Goal: Information Seeking & Learning: Learn about a topic

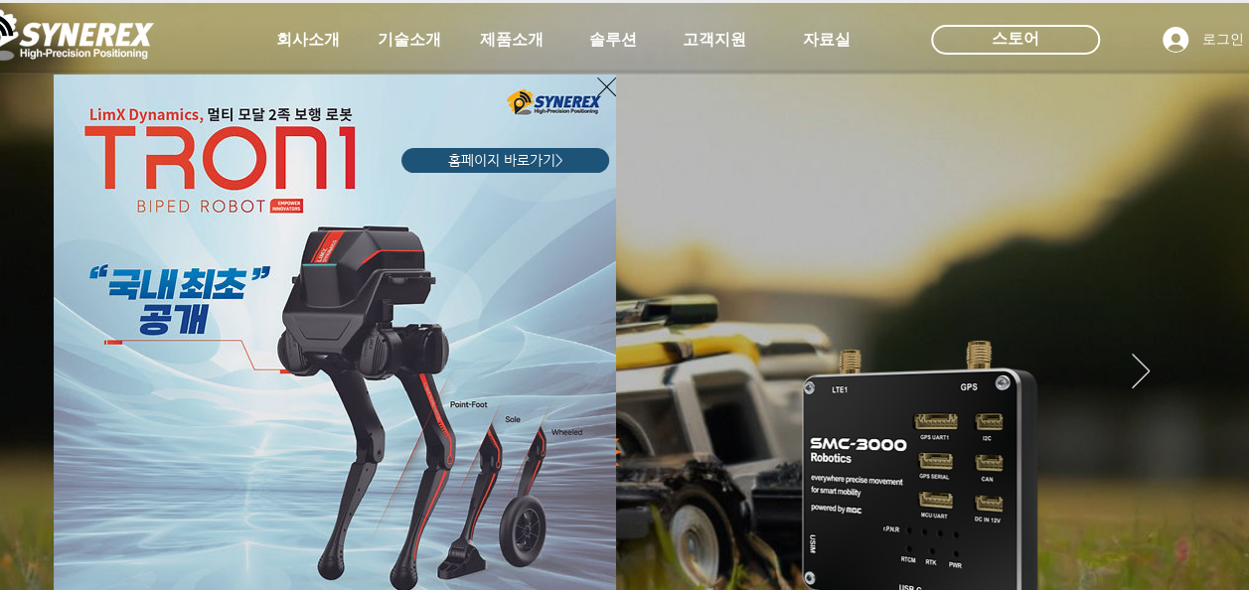
click at [600, 81] on icon "사이트로 돌아가기" at bounding box center [606, 87] width 19 height 19
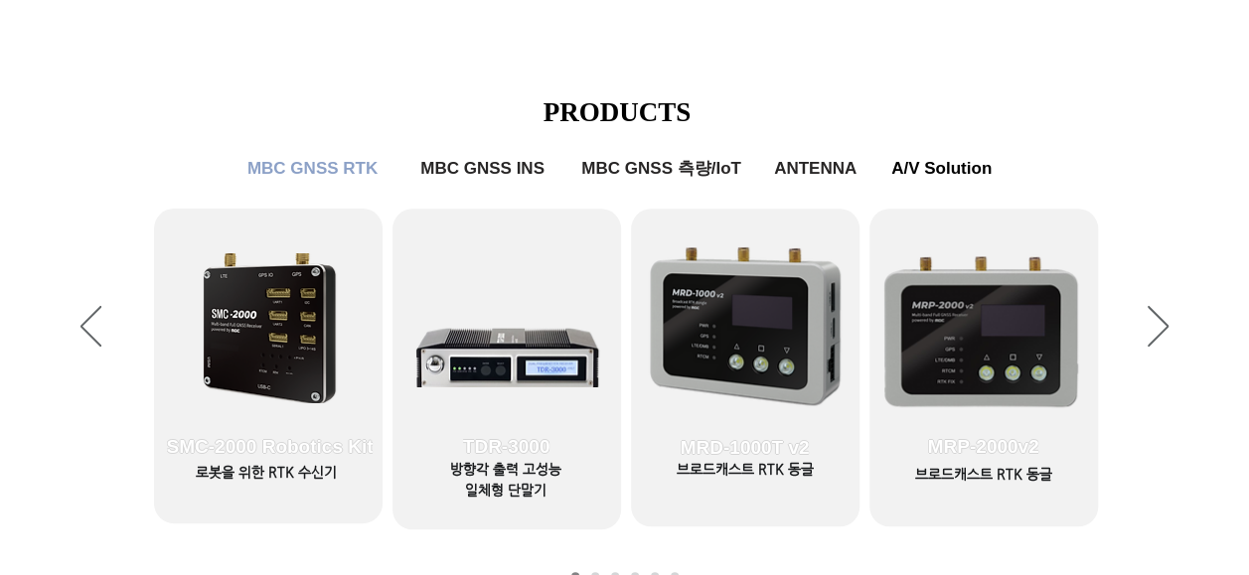
scroll to position [894, 0]
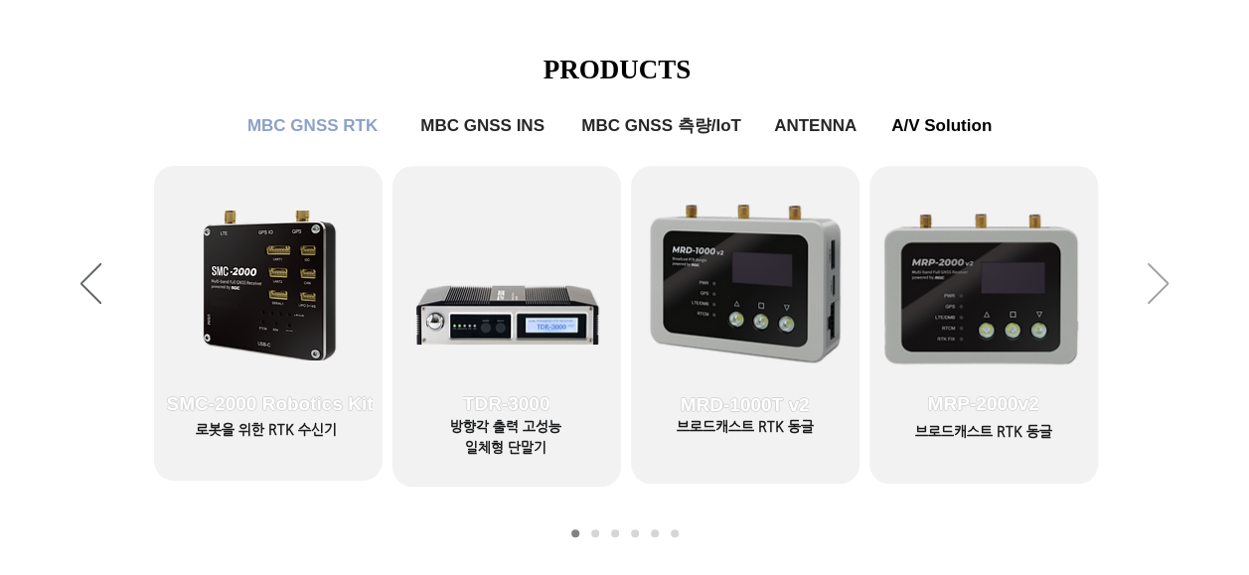
click at [1157, 292] on icon "다음" at bounding box center [1158, 283] width 21 height 41
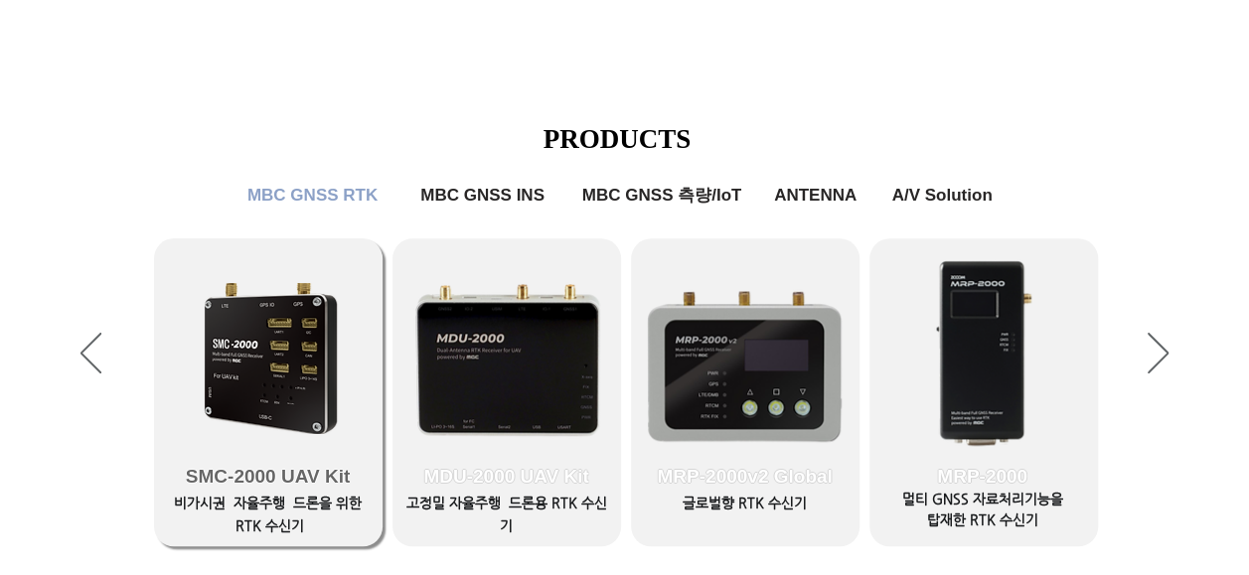
scroll to position [795, 0]
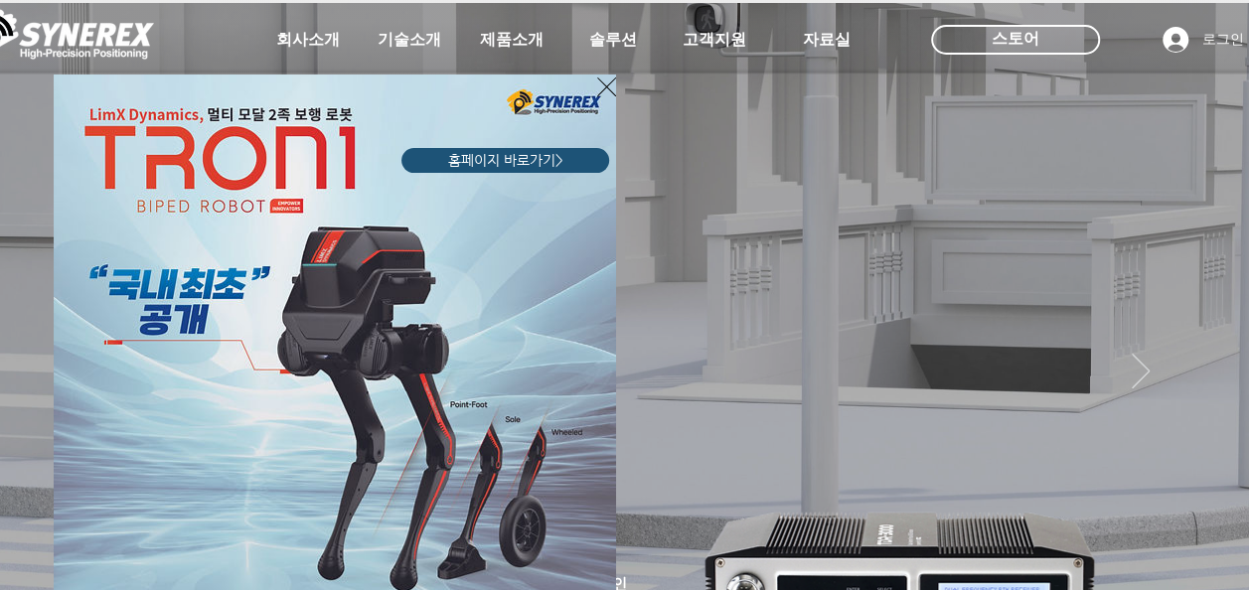
click at [608, 86] on icon "사이트로 돌아가기" at bounding box center [606, 87] width 19 height 25
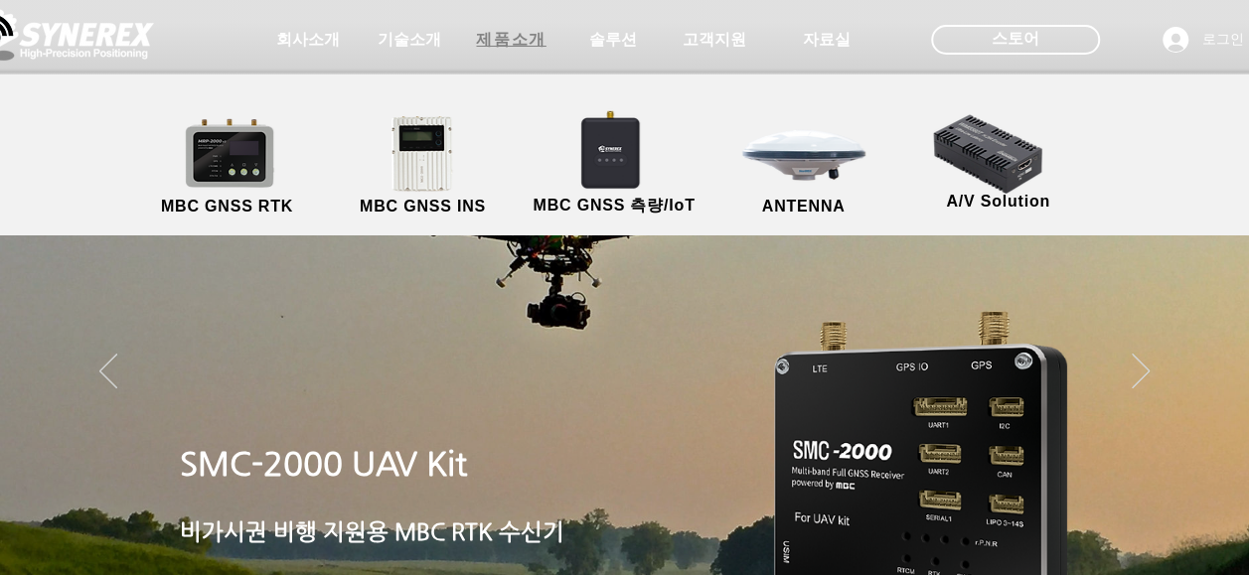
click at [518, 34] on span "제품소개" at bounding box center [511, 40] width 70 height 21
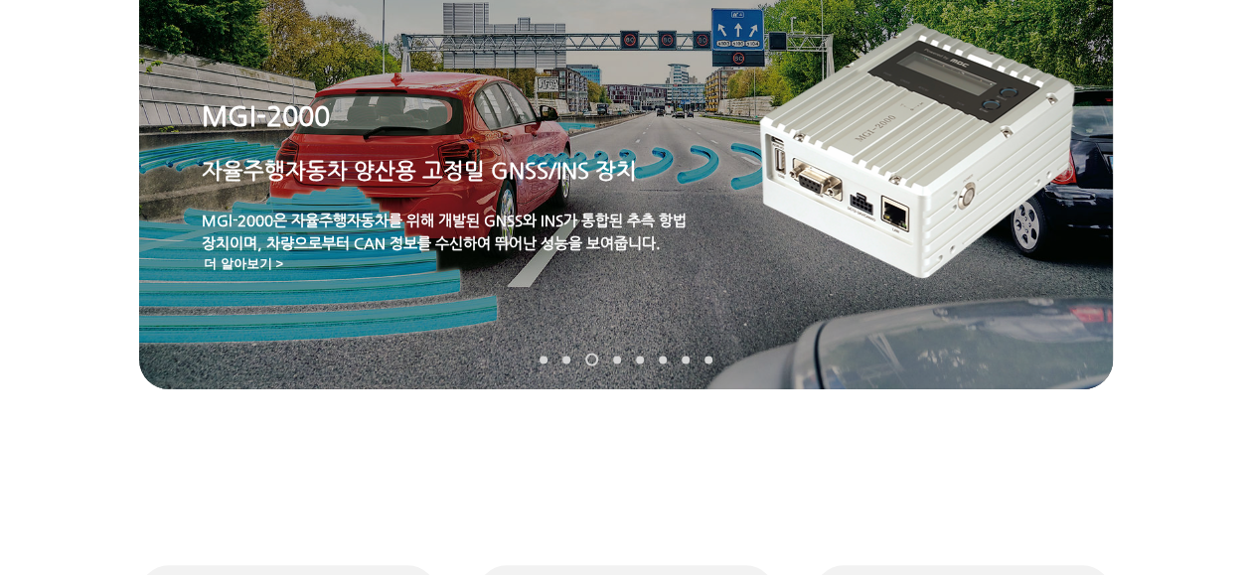
scroll to position [298, 0]
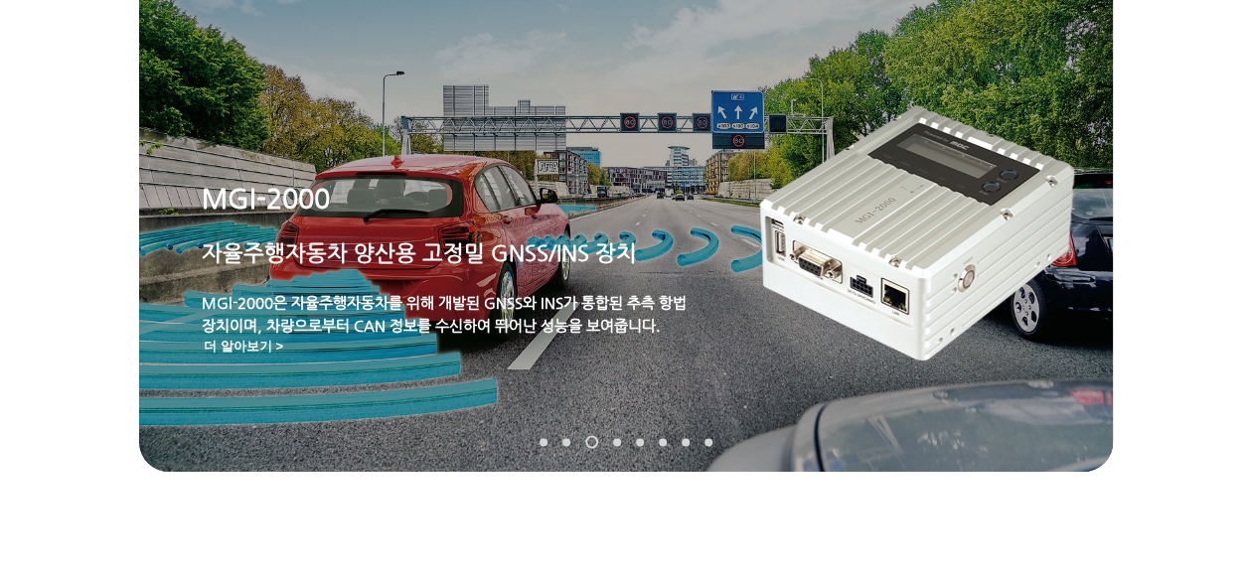
click at [874, 360] on img "슬라이드쇼" at bounding box center [919, 226] width 330 height 280
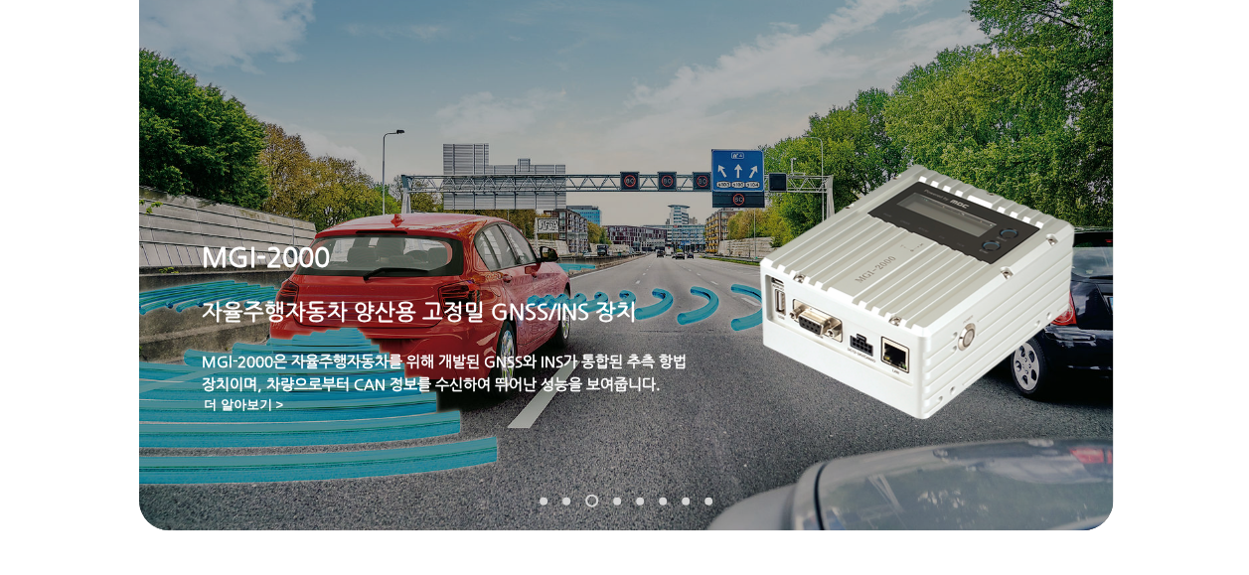
scroll to position [199, 0]
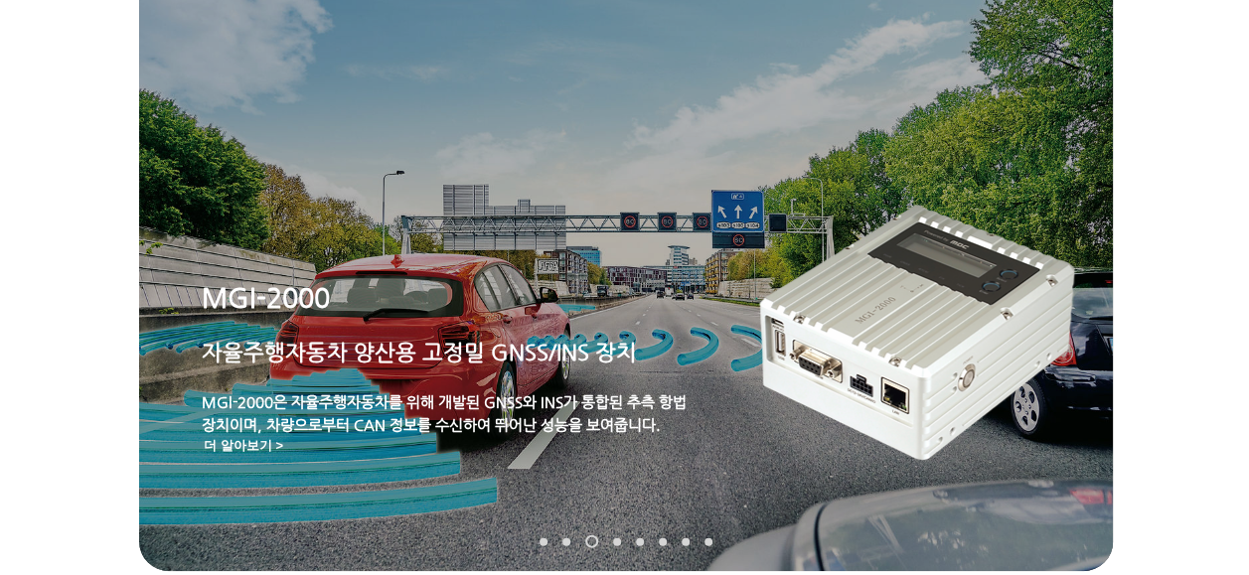
click at [817, 286] on img "슬라이드쇼" at bounding box center [919, 326] width 330 height 280
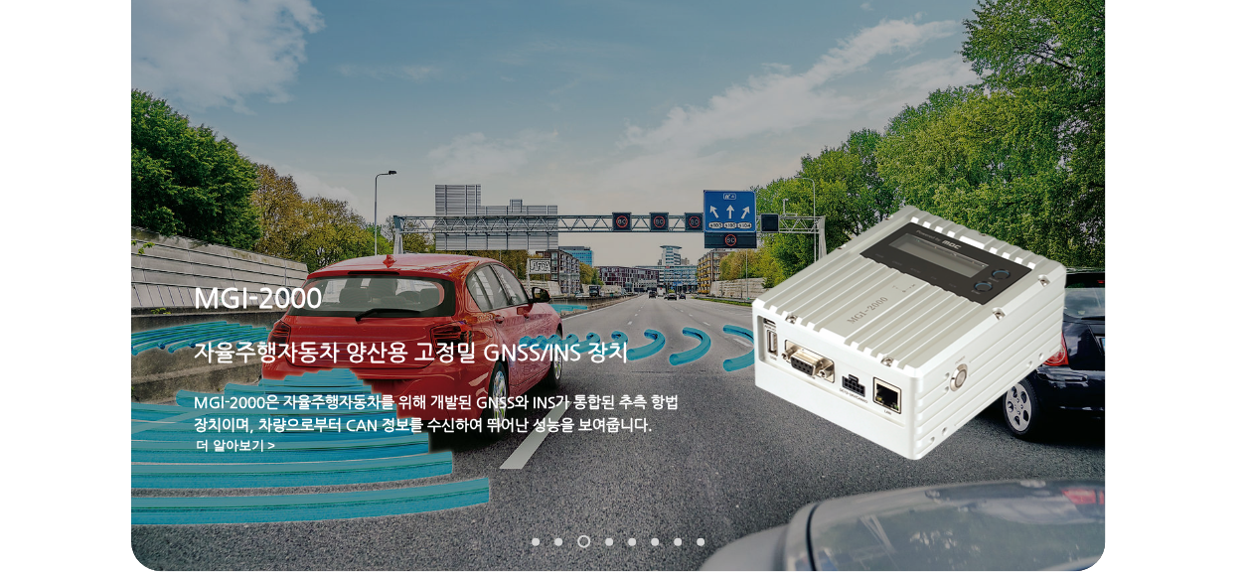
click at [1218, 107] on div "main content" at bounding box center [616, 413] width 1249 height 616
drag, startPoint x: 625, startPoint y: 284, endPoint x: 444, endPoint y: 299, distance: 181.5
click at [444, 299] on p "MGI-2000" at bounding box center [441, 298] width 495 height 38
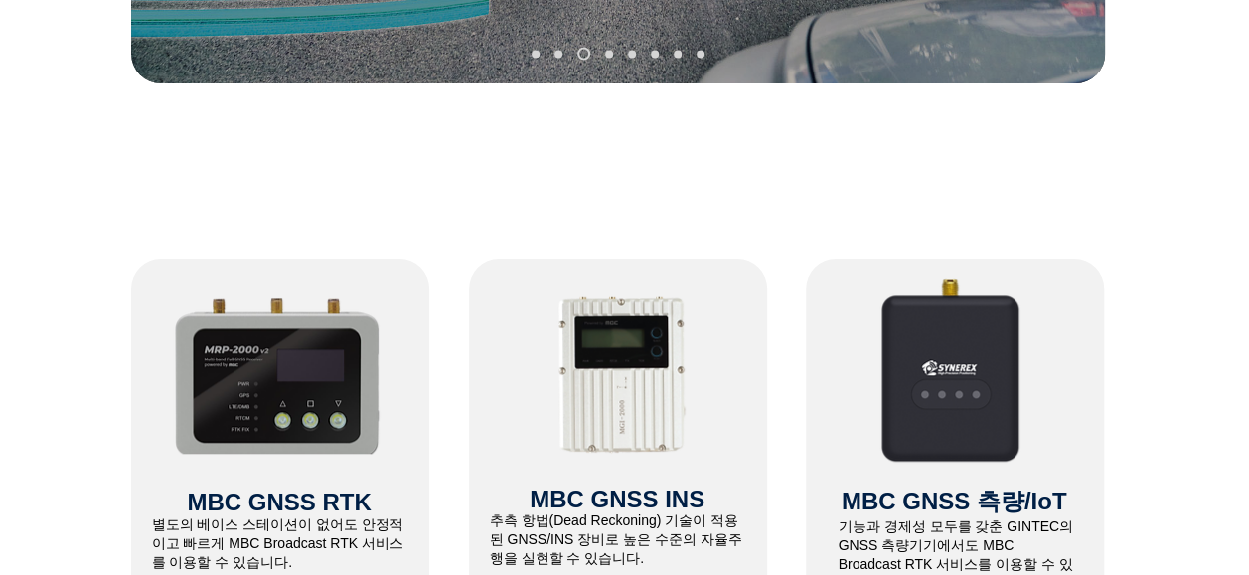
scroll to position [795, 8]
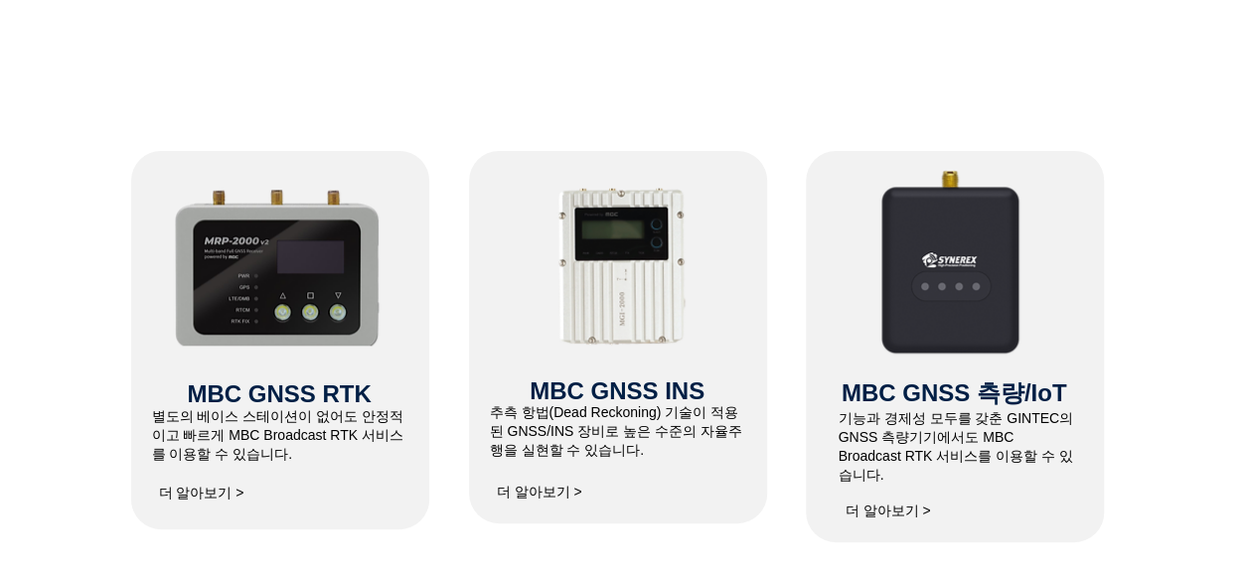
click at [306, 395] on span "MBC GNSS RTK" at bounding box center [279, 394] width 184 height 27
click at [312, 322] on img at bounding box center [279, 265] width 212 height 162
click at [225, 493] on span "더 알아보기 >" at bounding box center [201, 494] width 85 height 18
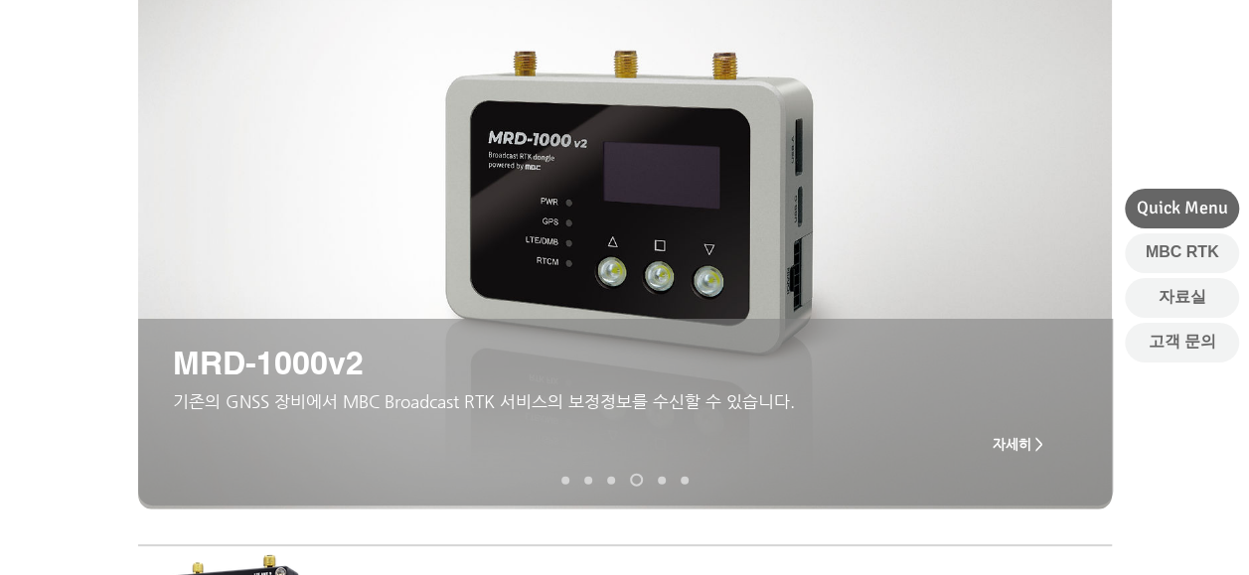
scroll to position [298, 0]
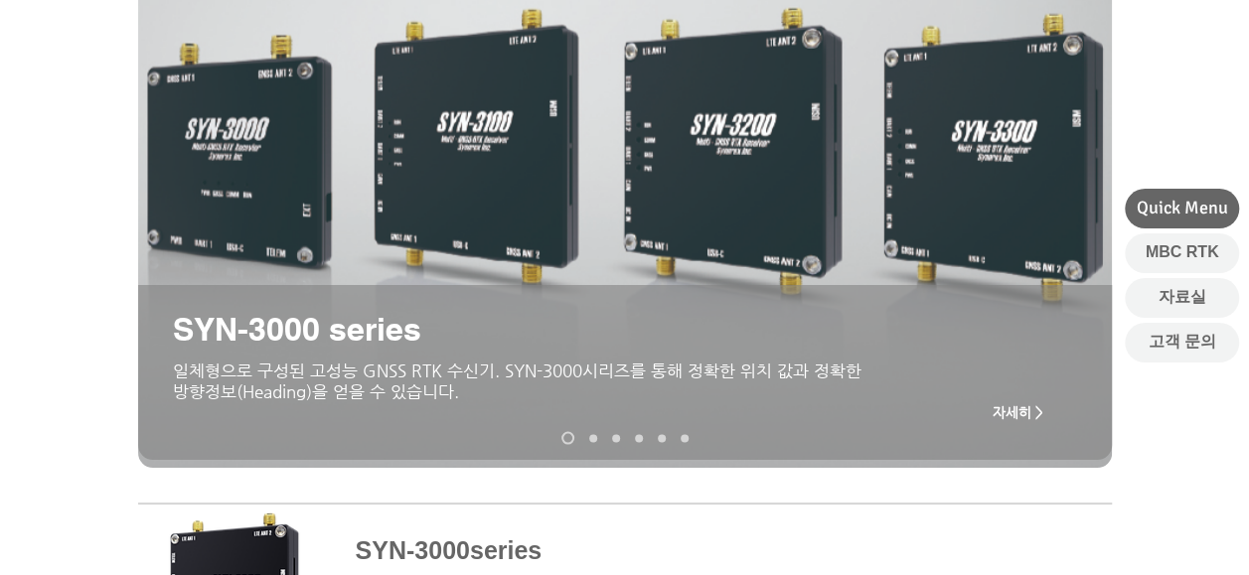
click at [1021, 404] on span "자세히 >" at bounding box center [1018, 412] width 79 height 40
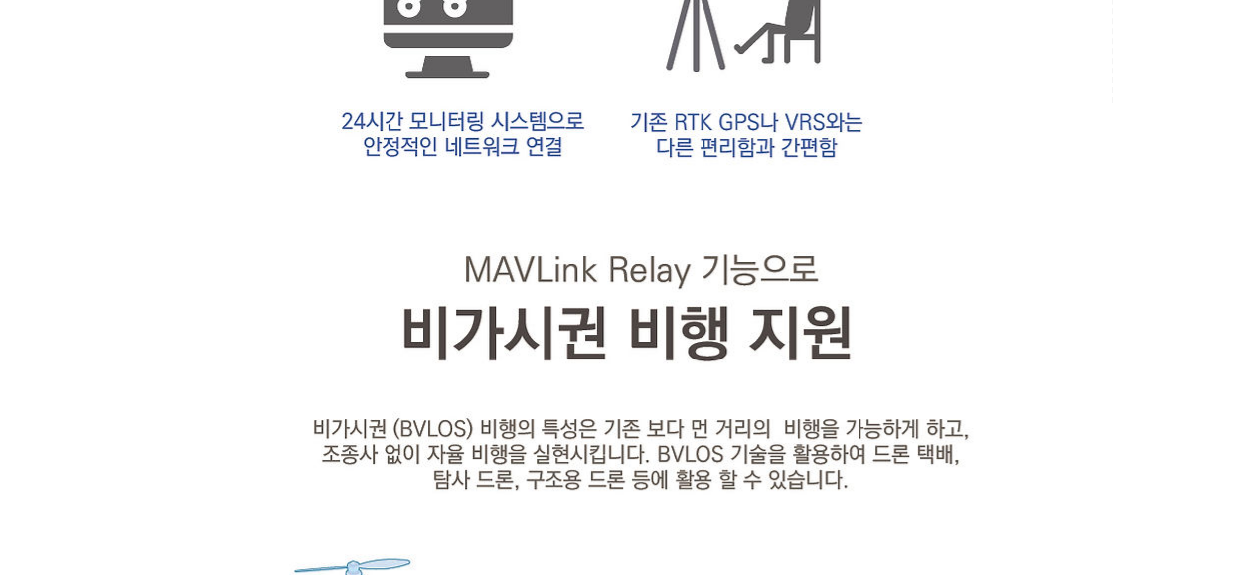
scroll to position [2385, 0]
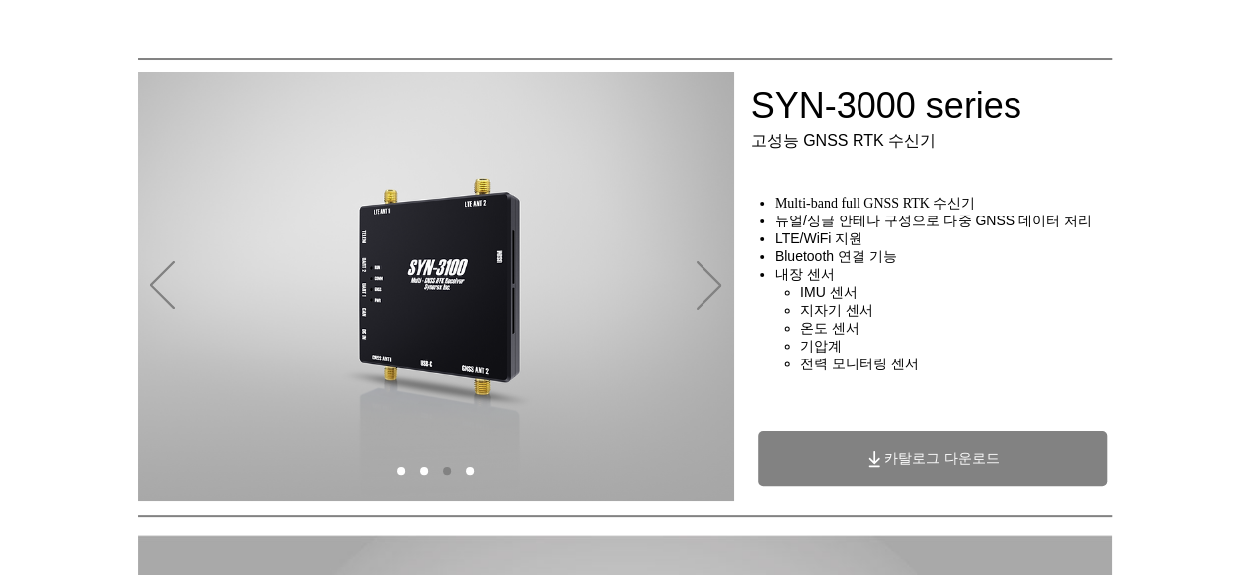
scroll to position [0, 0]
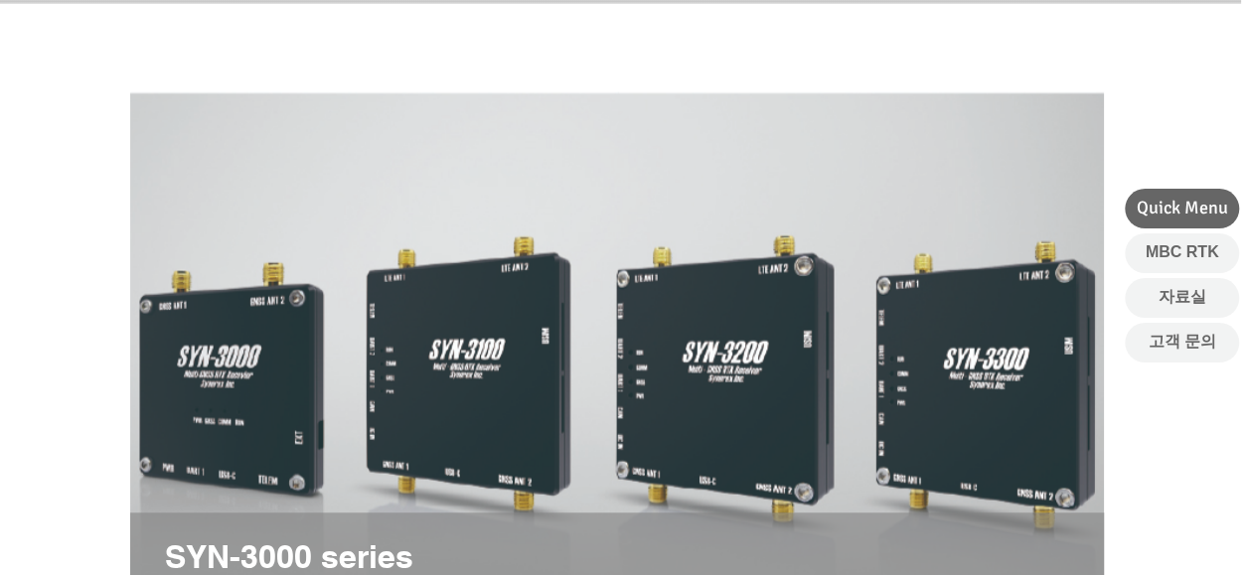
scroll to position [0, 8]
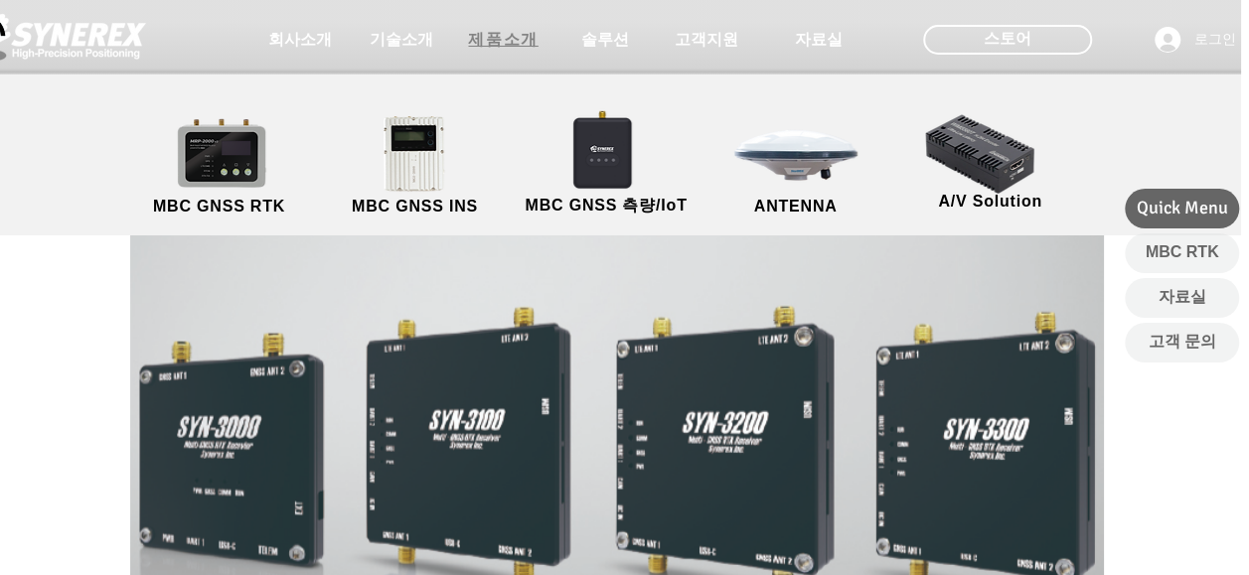
click at [487, 49] on span "제품소개" at bounding box center [503, 40] width 70 height 21
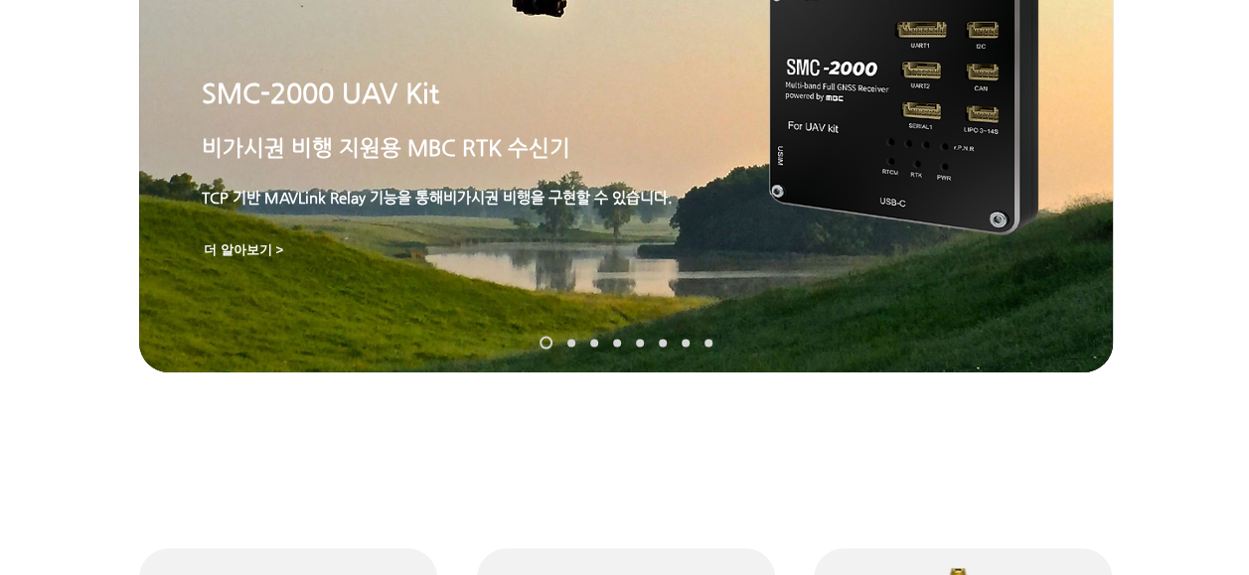
scroll to position [298, 0]
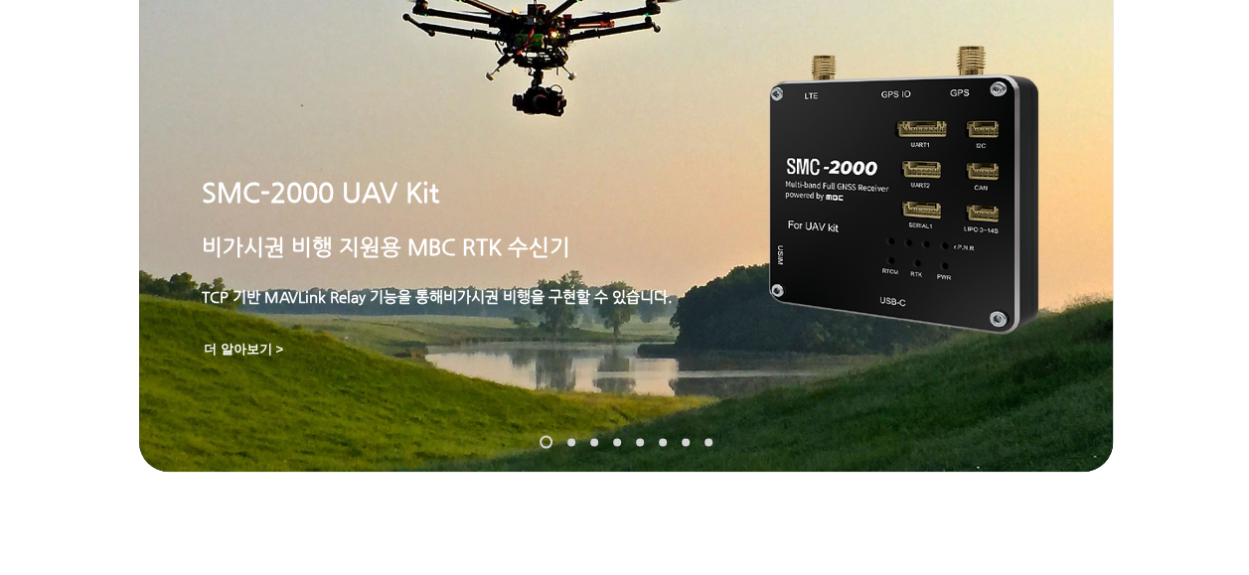
click at [249, 350] on span "더 알아보기 >" at bounding box center [243, 350] width 79 height 18
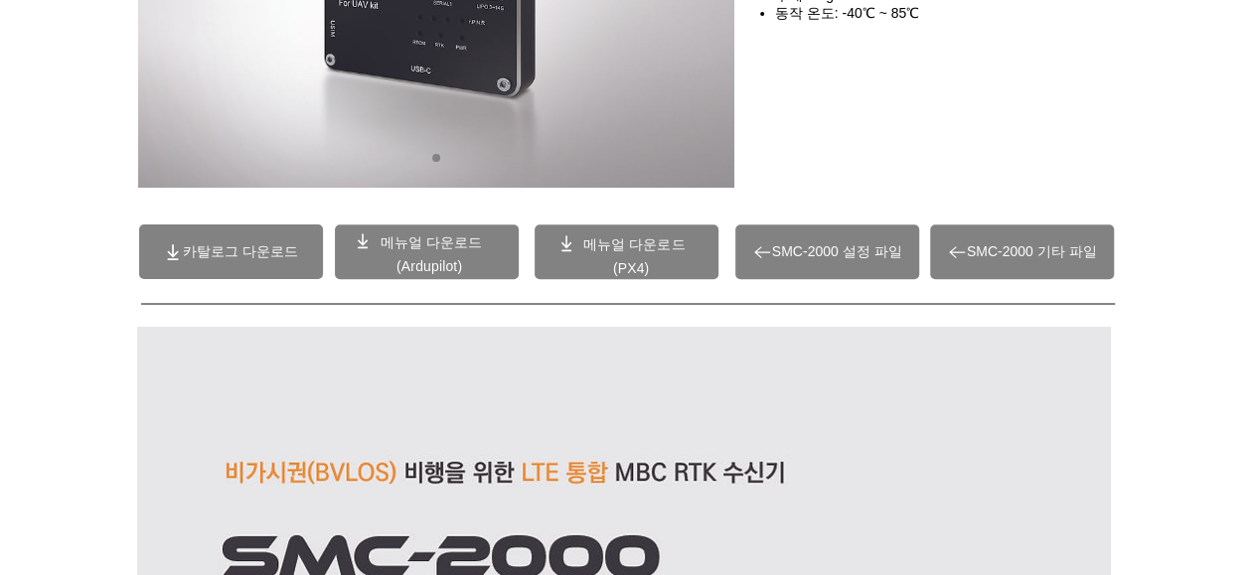
scroll to position [198, 0]
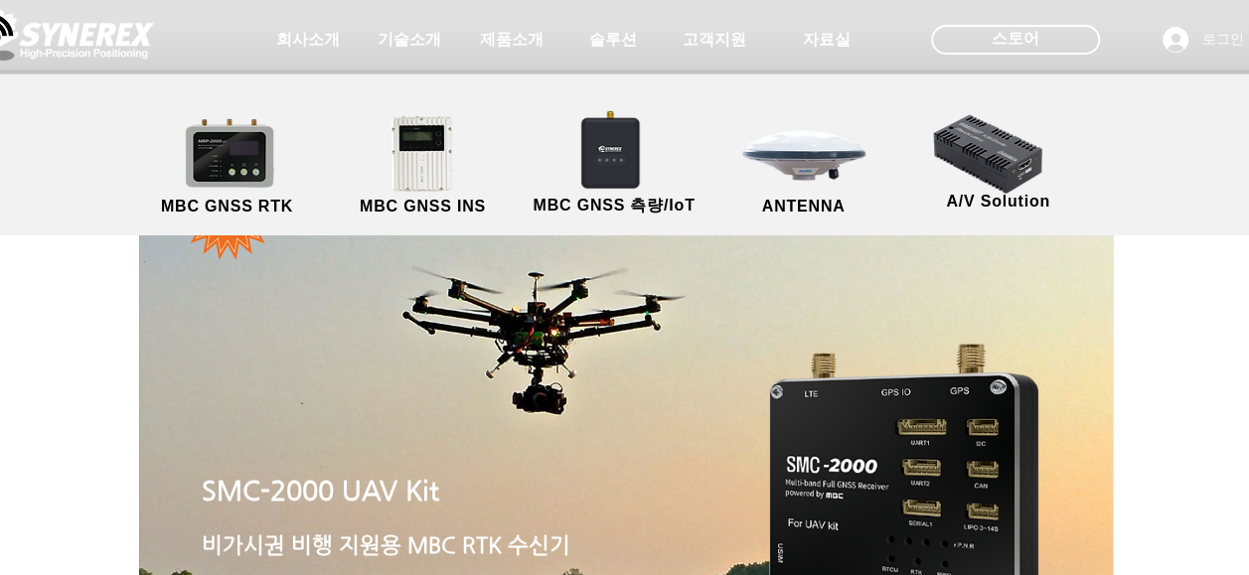
click at [621, 62] on div at bounding box center [624, 37] width 1249 height 75
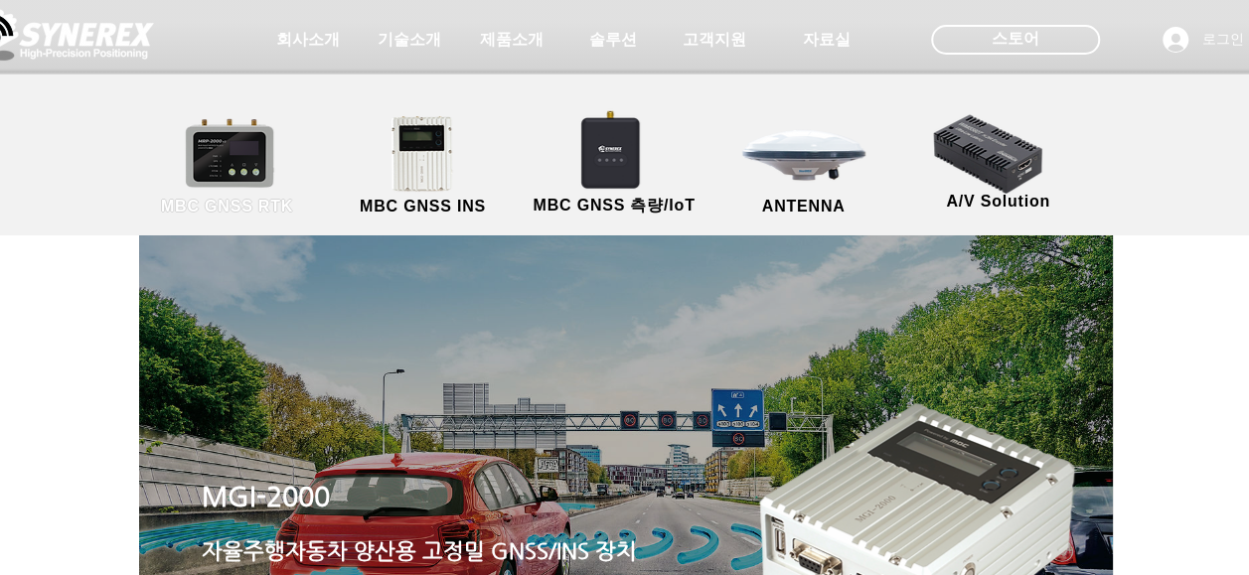
click at [255, 173] on link "MBC GNSS RTK" at bounding box center [227, 166] width 179 height 104
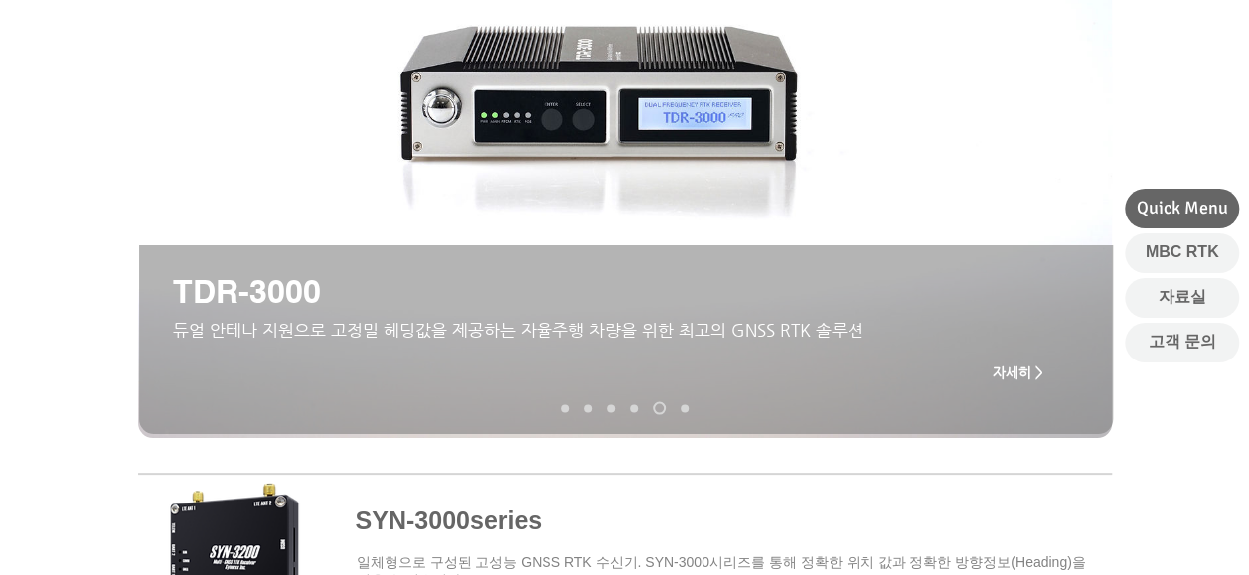
scroll to position [298, 0]
